Goal: Navigation & Orientation: Find specific page/section

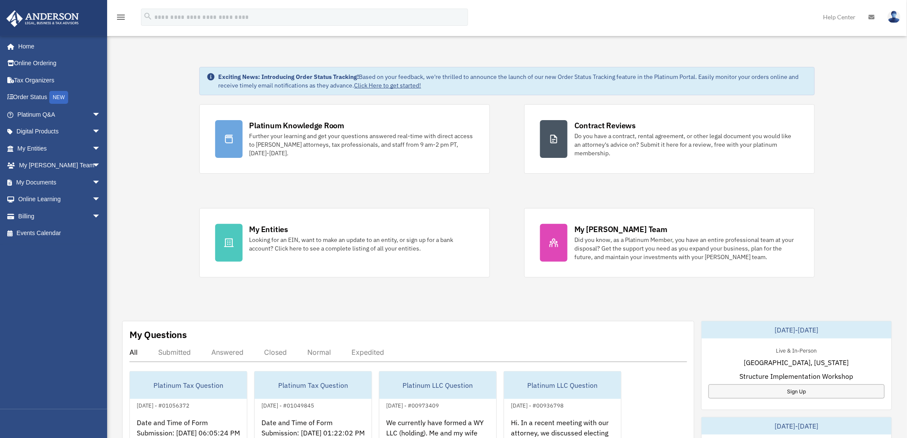
scroll to position [1, 0]
click at [92, 111] on span "arrow_drop_down" at bounding box center [100, 115] width 17 height 18
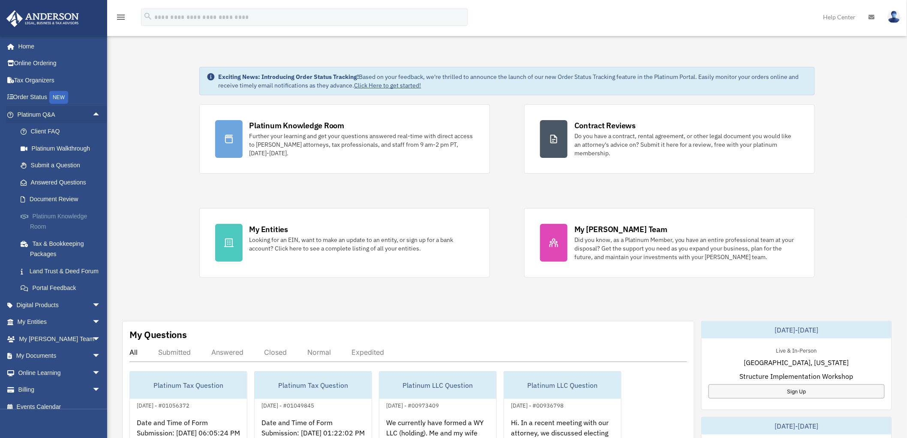
click at [61, 219] on link "Platinum Knowledge Room" at bounding box center [63, 221] width 102 height 27
